Goal: Task Accomplishment & Management: Use online tool/utility

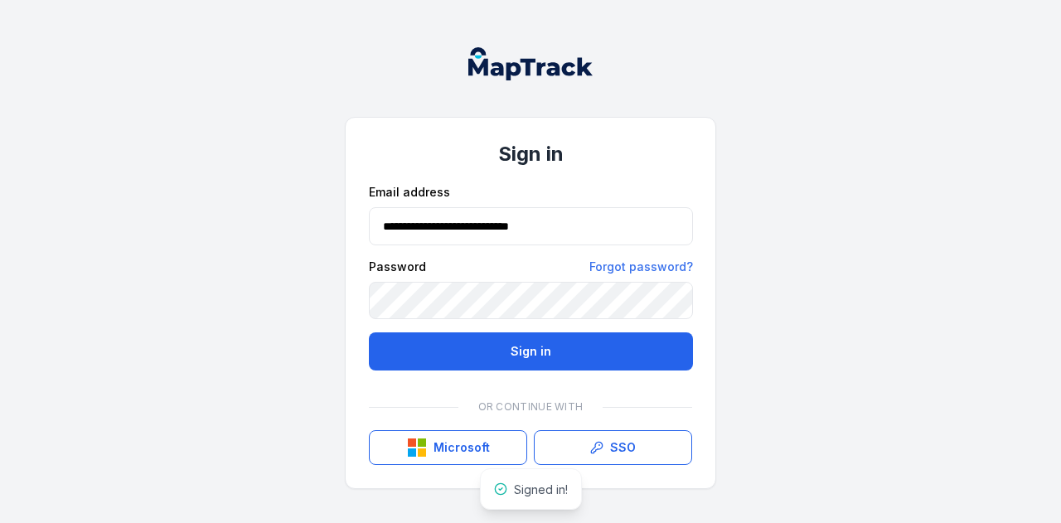
click at [283, 440] on div "**********" at bounding box center [530, 261] width 1061 height 523
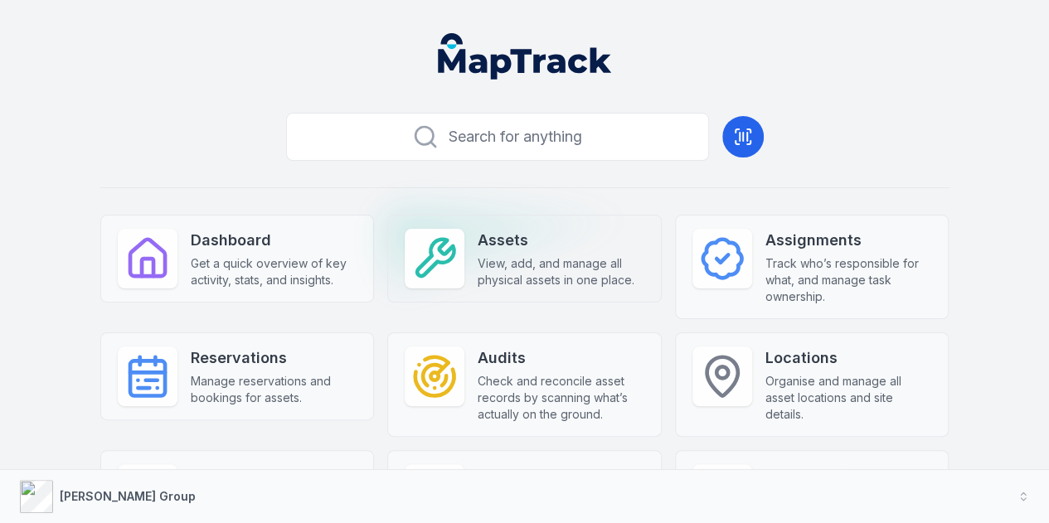
click at [527, 256] on span "View, add, and manage all physical assets in one place." at bounding box center [560, 271] width 167 height 33
